Goal: Navigation & Orientation: Find specific page/section

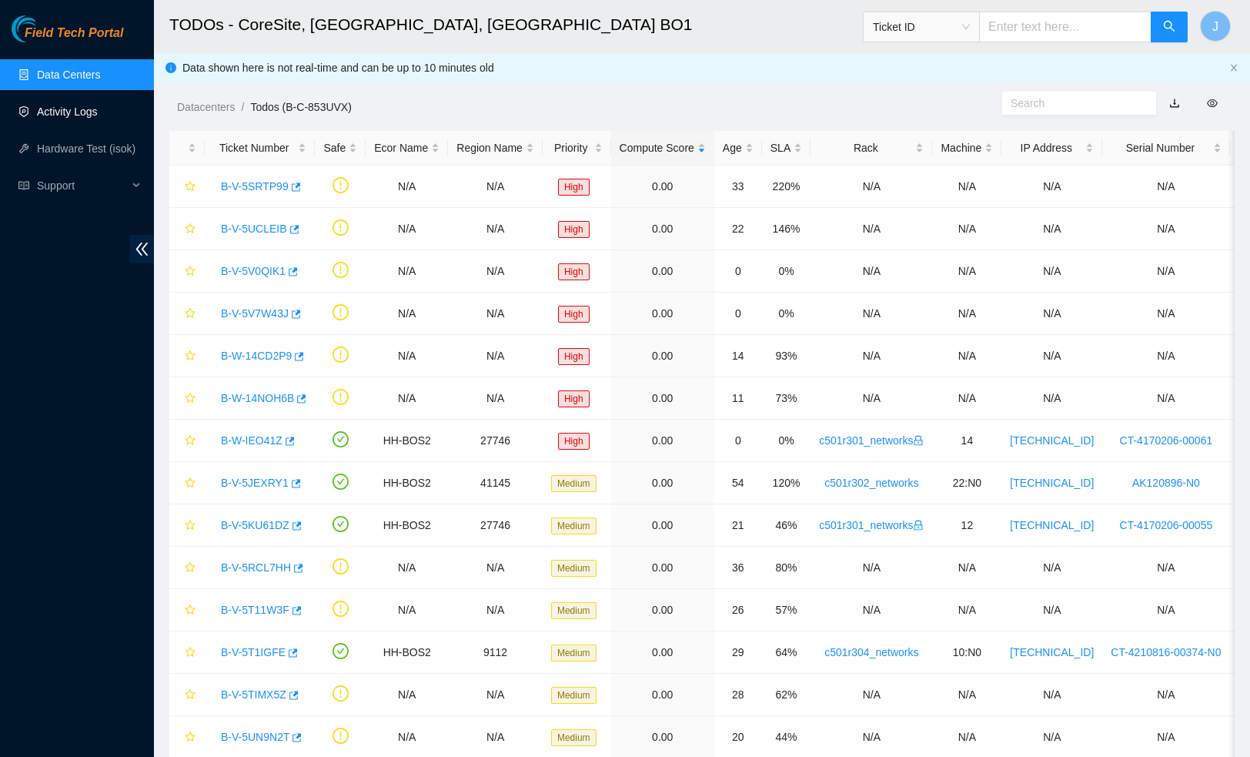
scroll to position [128, 0]
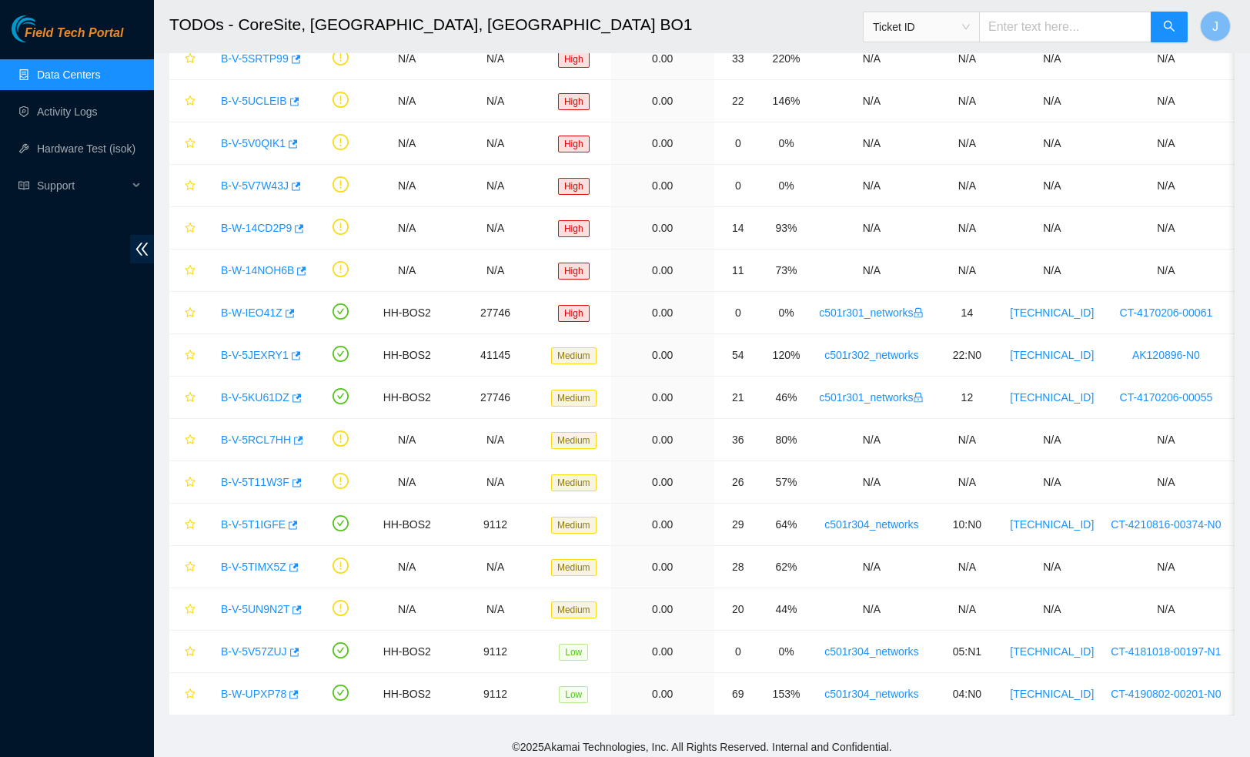
click at [53, 69] on link "Data Centers" at bounding box center [68, 75] width 63 height 12
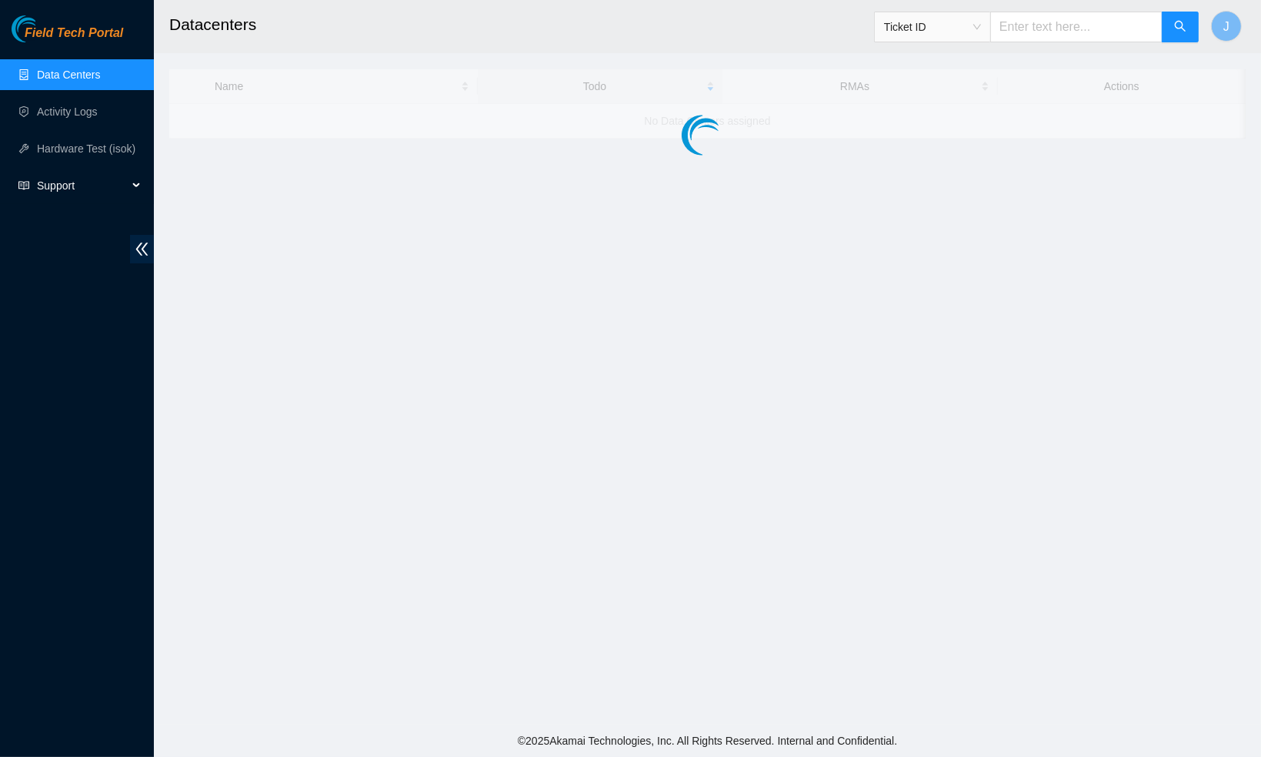
click at [51, 189] on span "Support" at bounding box center [82, 185] width 91 height 31
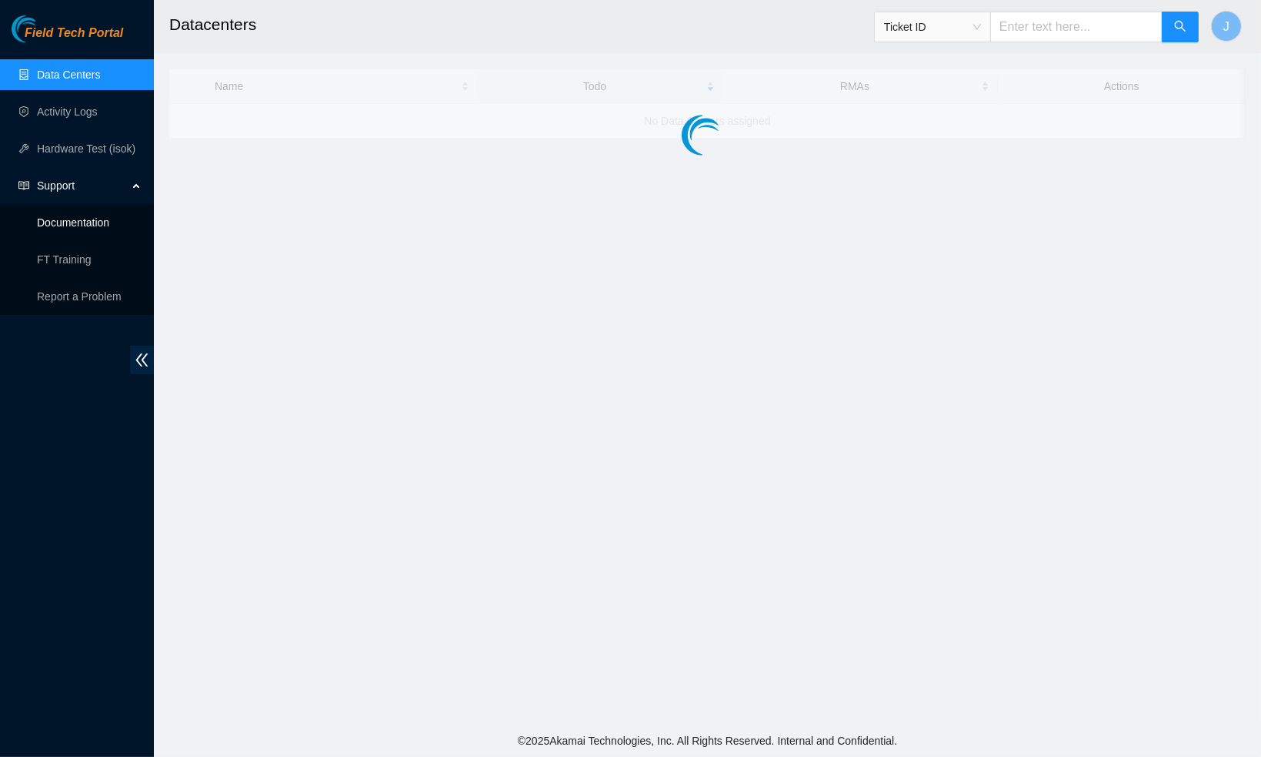
click at [74, 222] on link "Documentation" at bounding box center [73, 222] width 72 height 12
